Goal: Check status: Check status

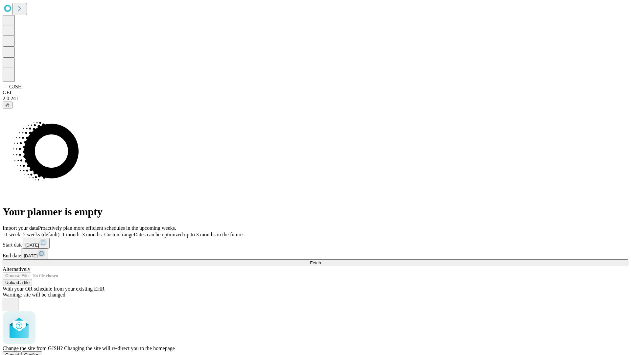
click at [40, 353] on span "Confirm" at bounding box center [31, 355] width 15 height 5
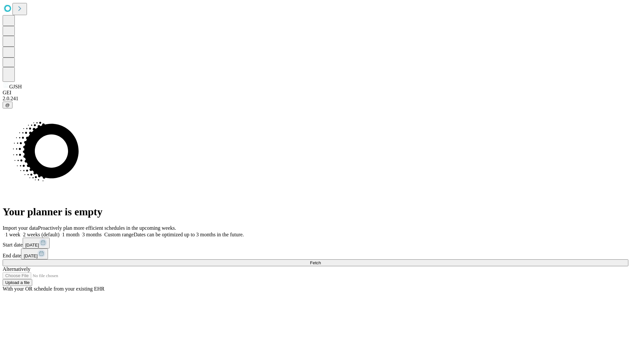
click at [60, 232] on label "2 weeks (default)" at bounding box center [39, 235] width 39 height 6
click at [321, 260] on span "Fetch" at bounding box center [315, 262] width 11 height 5
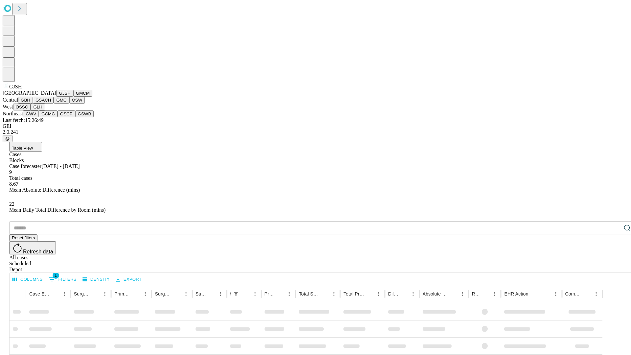
click at [73, 97] on button "GMCM" at bounding box center [82, 93] width 19 height 7
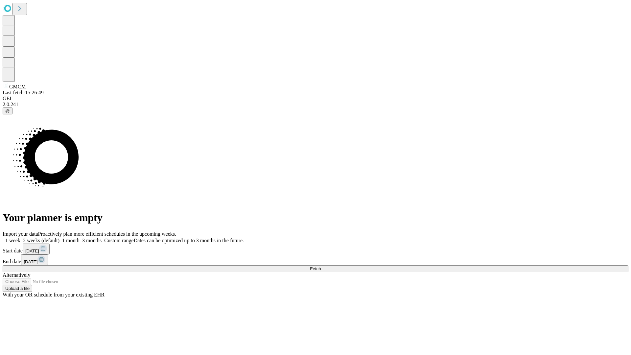
click at [60, 238] on label "2 weeks (default)" at bounding box center [39, 241] width 39 height 6
click at [321, 266] on span "Fetch" at bounding box center [315, 268] width 11 height 5
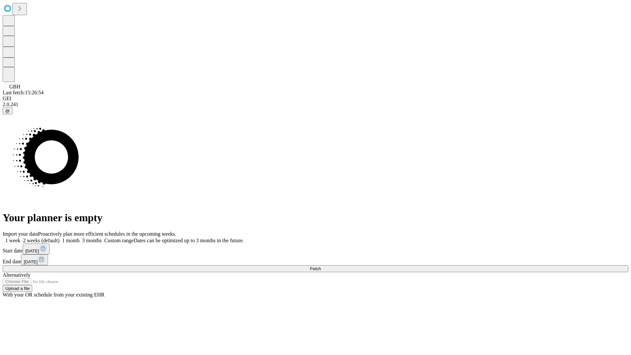
click at [60, 238] on label "2 weeks (default)" at bounding box center [39, 241] width 39 height 6
click at [321, 266] on span "Fetch" at bounding box center [315, 268] width 11 height 5
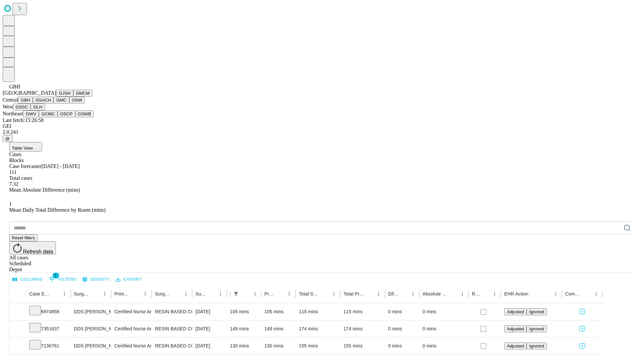
click at [51, 104] on button "GSACH" at bounding box center [43, 100] width 21 height 7
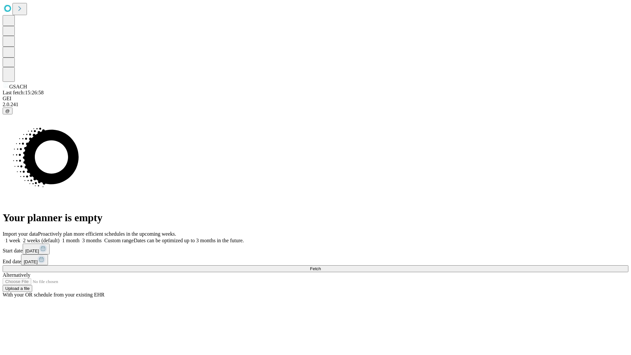
click at [60, 238] on label "2 weeks (default)" at bounding box center [39, 241] width 39 height 6
click at [321, 266] on span "Fetch" at bounding box center [315, 268] width 11 height 5
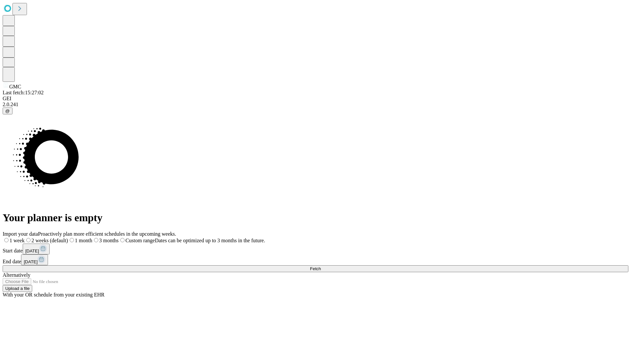
click at [68, 238] on label "2 weeks (default)" at bounding box center [46, 241] width 43 height 6
click at [321, 266] on span "Fetch" at bounding box center [315, 268] width 11 height 5
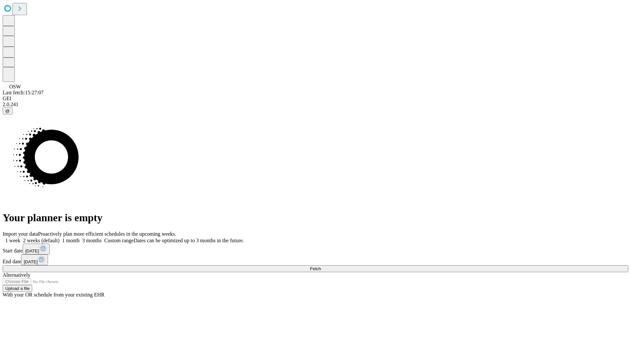
click at [60, 238] on label "2 weeks (default)" at bounding box center [39, 241] width 39 height 6
click at [321, 266] on span "Fetch" at bounding box center [315, 268] width 11 height 5
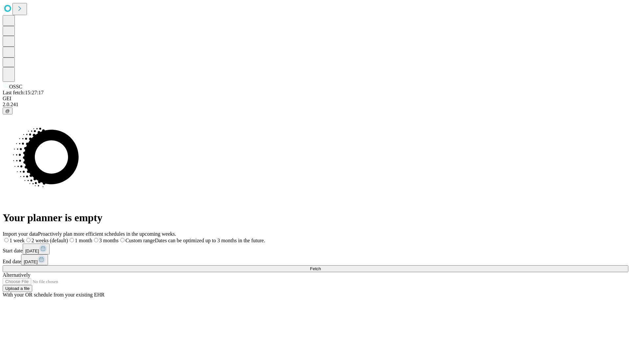
click at [68, 238] on label "2 weeks (default)" at bounding box center [46, 241] width 43 height 6
click at [321, 266] on span "Fetch" at bounding box center [315, 268] width 11 height 5
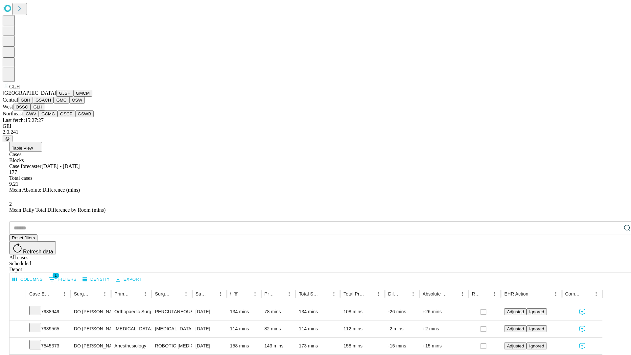
click at [39, 117] on button "GWV" at bounding box center [31, 114] width 16 height 7
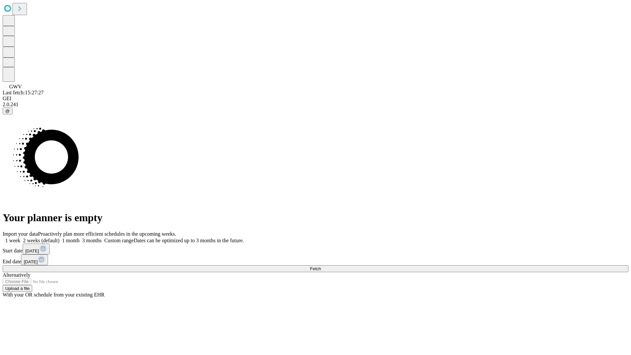
click at [60, 238] on label "2 weeks (default)" at bounding box center [39, 241] width 39 height 6
click at [321, 266] on span "Fetch" at bounding box center [315, 268] width 11 height 5
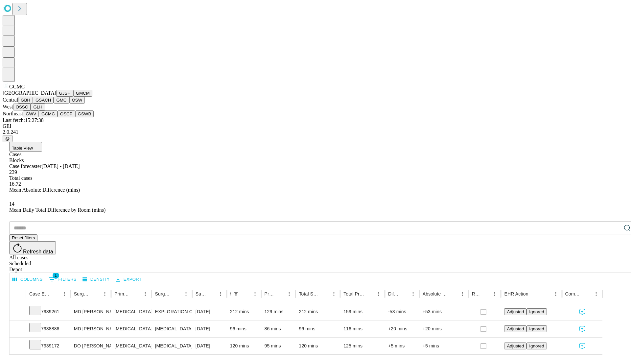
click at [58, 117] on button "OSCP" at bounding box center [67, 114] width 18 height 7
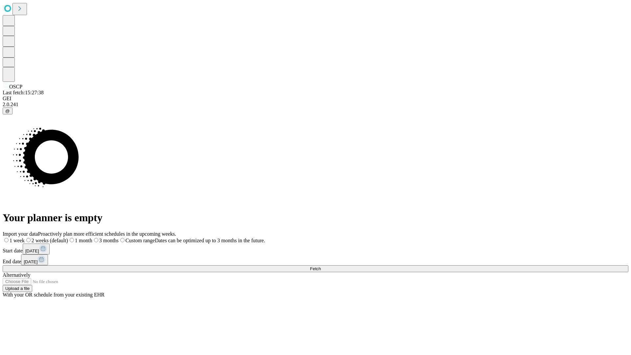
click at [321, 266] on span "Fetch" at bounding box center [315, 268] width 11 height 5
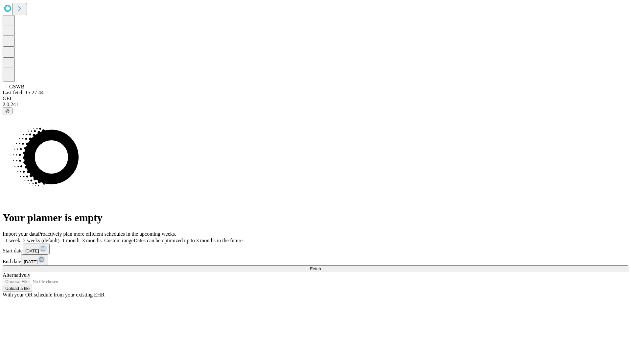
click at [60, 238] on label "2 weeks (default)" at bounding box center [39, 241] width 39 height 6
click at [321, 266] on span "Fetch" at bounding box center [315, 268] width 11 height 5
